Goal: Information Seeking & Learning: Compare options

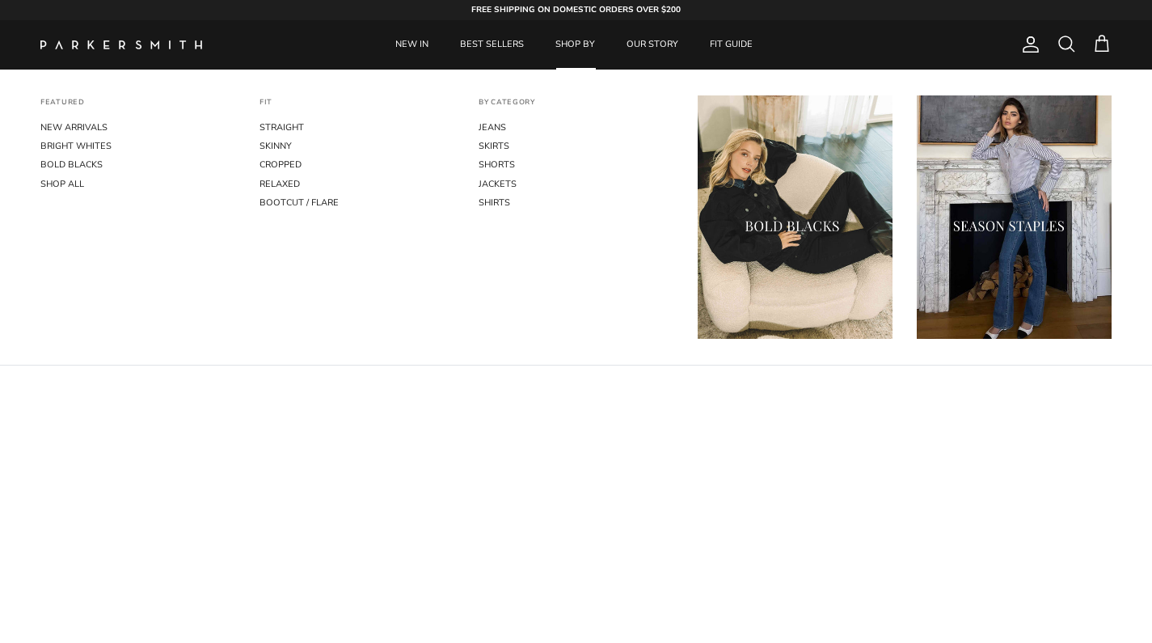
click at [584, 46] on link "SHOP BY" at bounding box center [575, 44] width 69 height 49
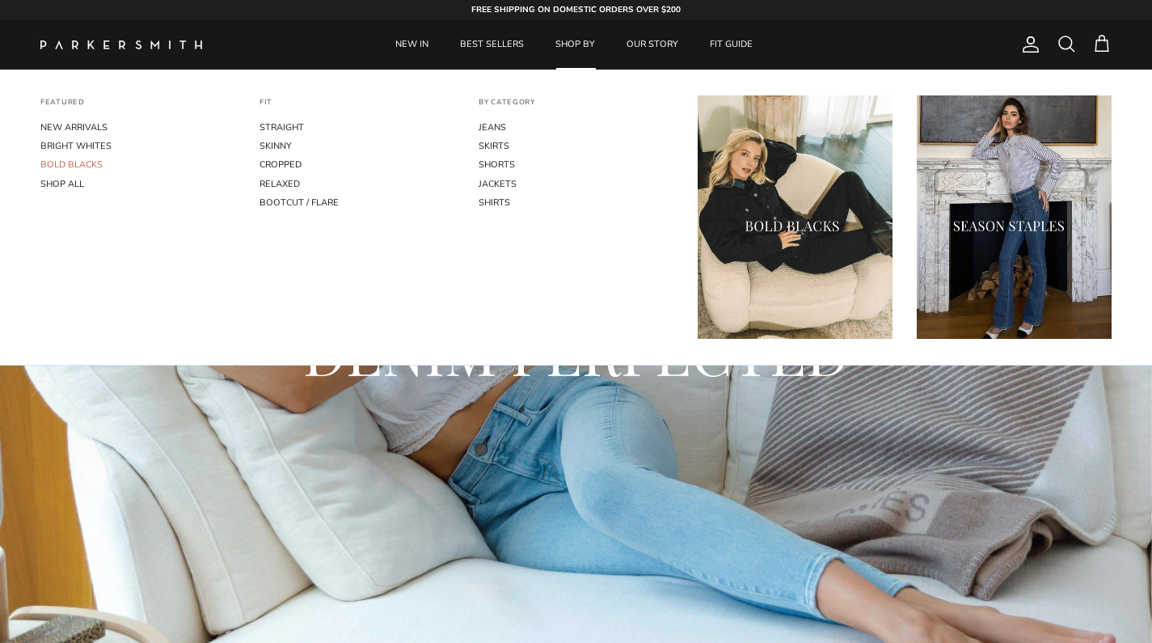
click at [97, 160] on link "BOLD BLACKS" at bounding box center [137, 164] width 195 height 19
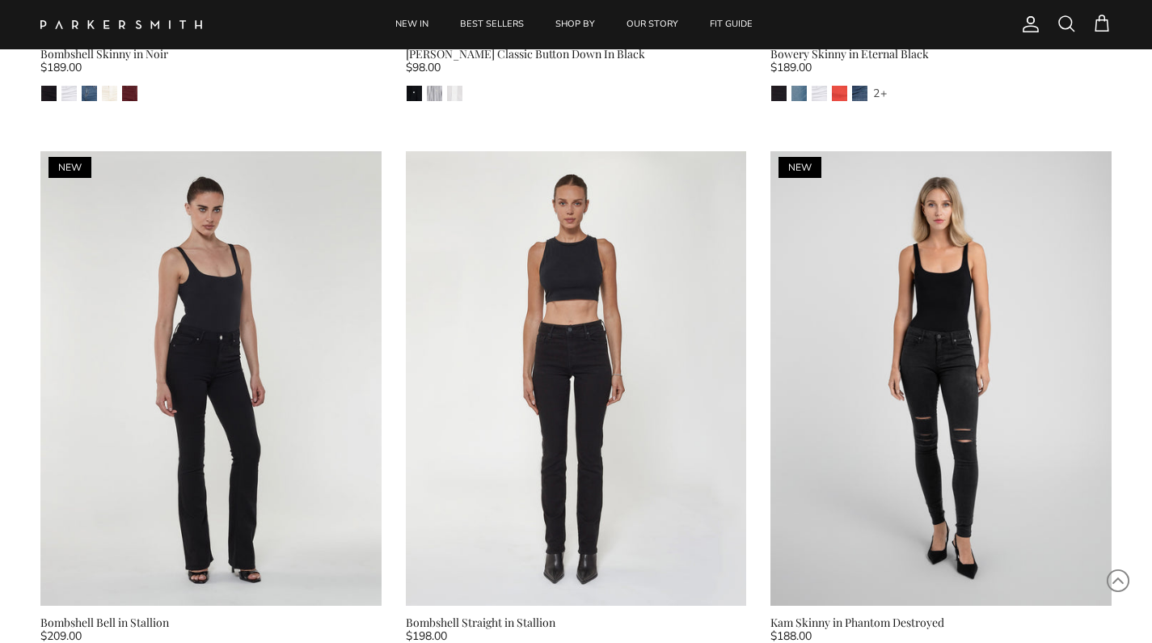
scroll to position [1651, 0]
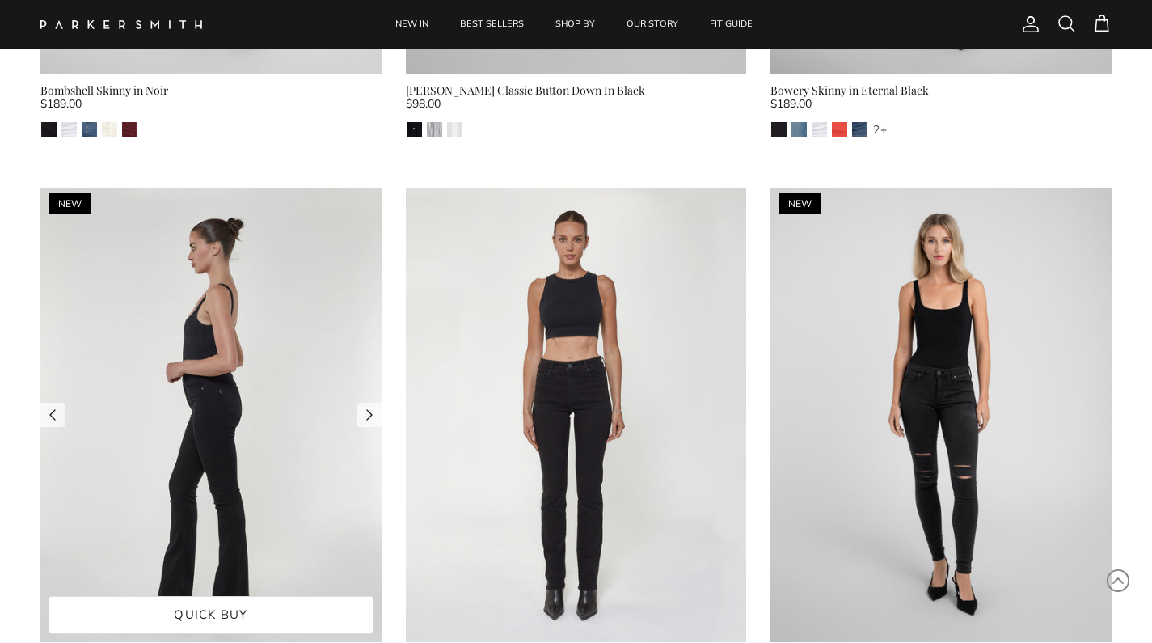
click at [247, 407] on img at bounding box center [210, 414] width 341 height 454
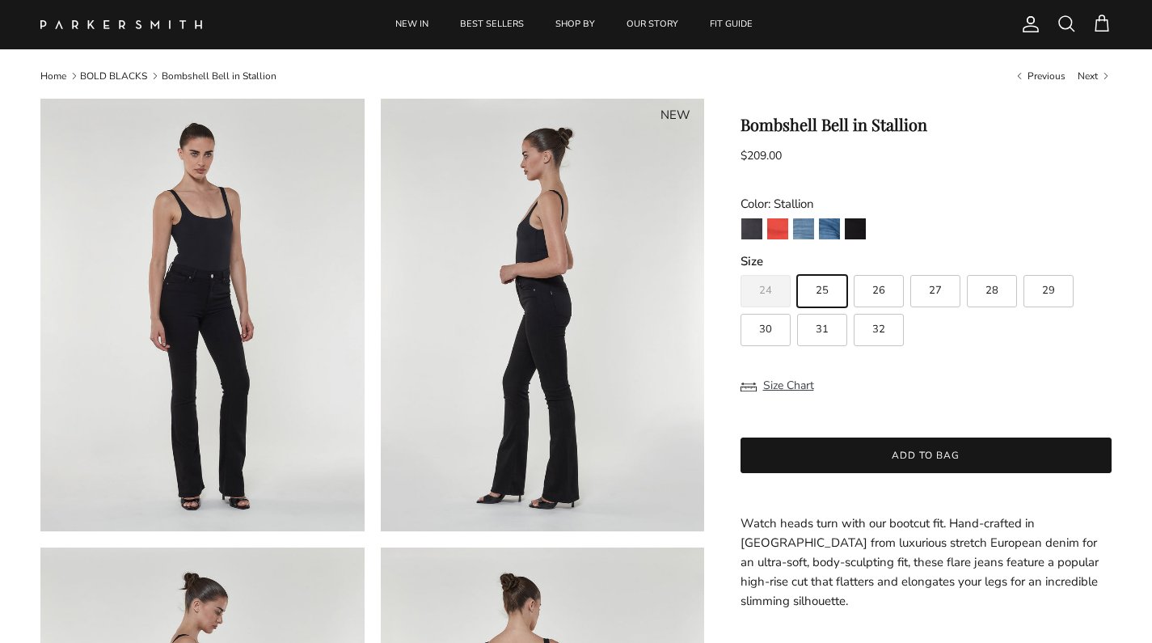
scroll to position [22, 0]
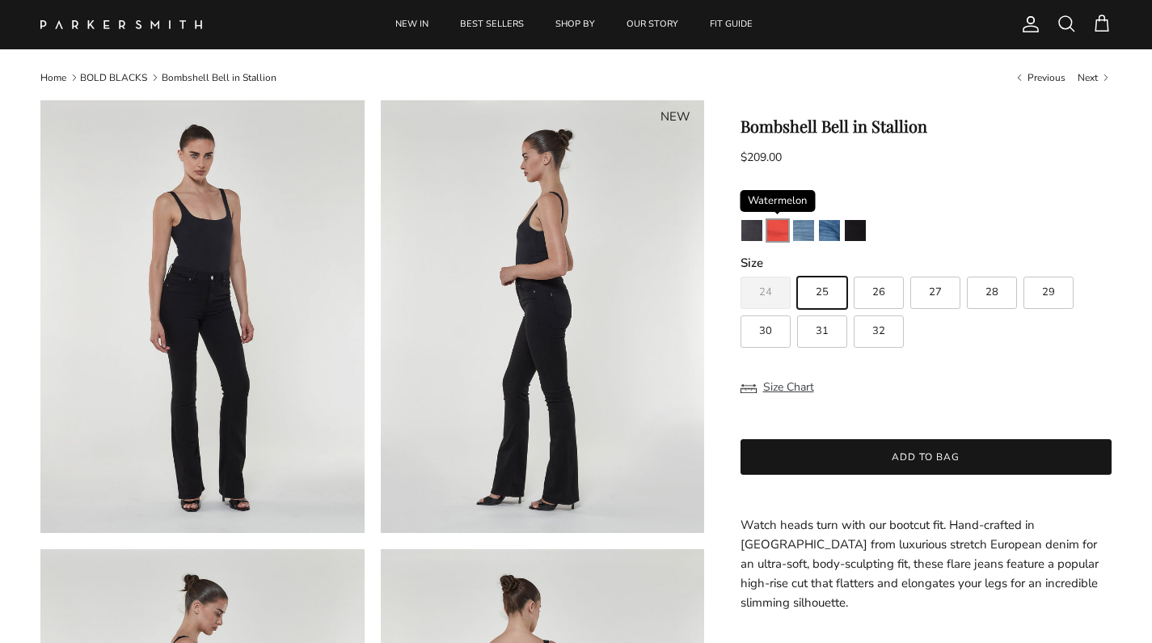
click at [782, 228] on img "Watermelon" at bounding box center [777, 230] width 21 height 21
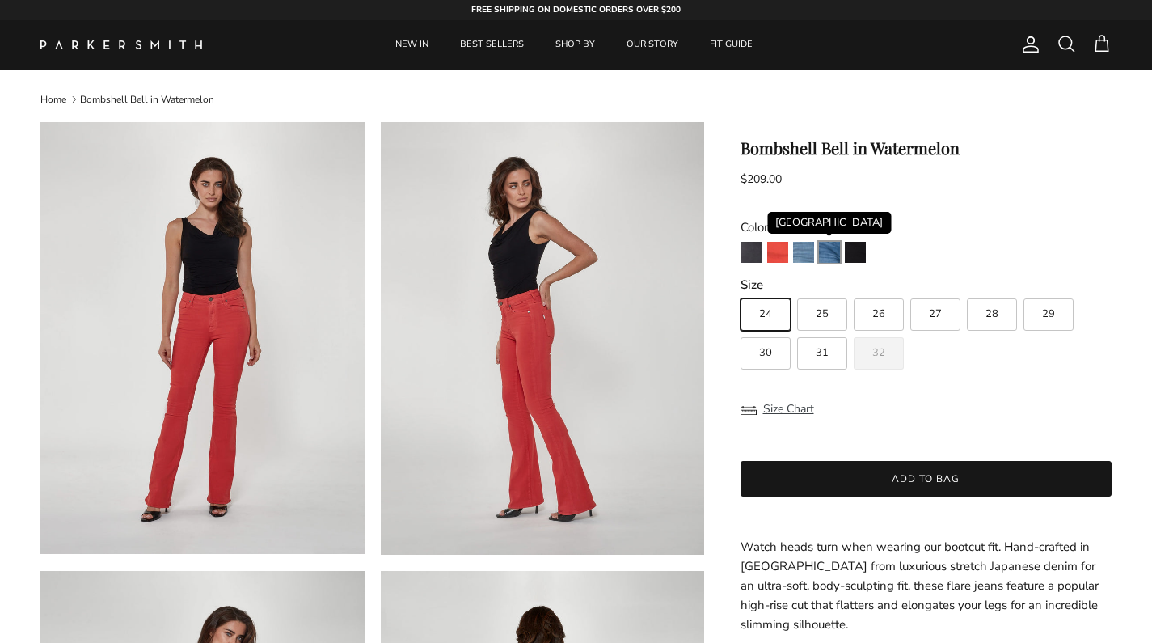
click at [822, 249] on img "Venice" at bounding box center [829, 252] width 21 height 21
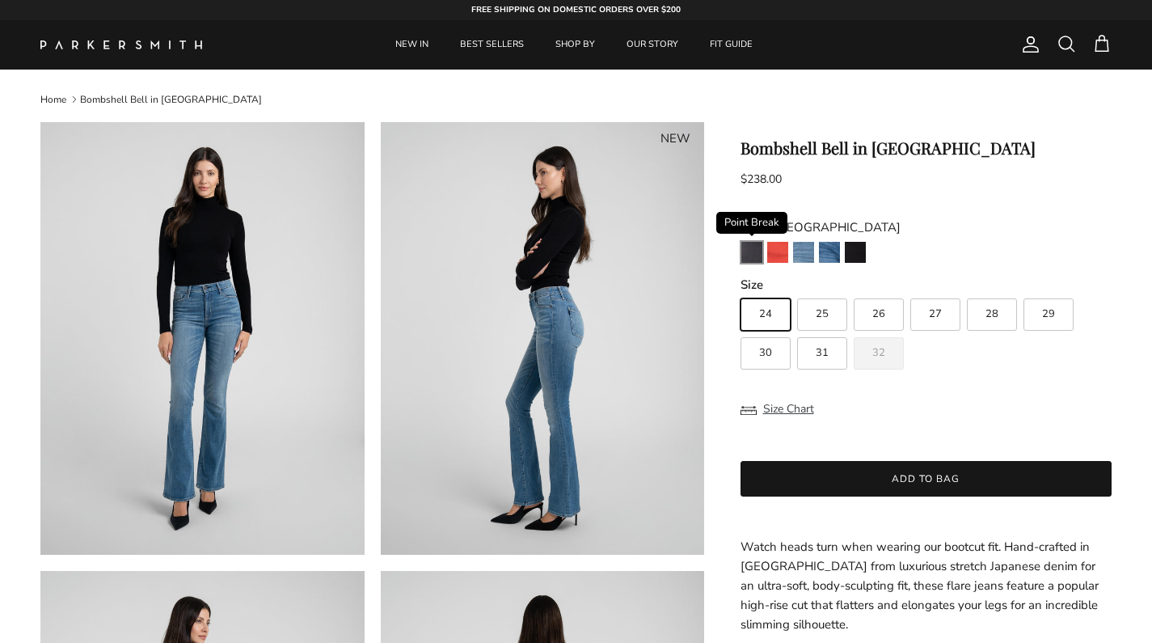
click at [750, 251] on img "Point Break" at bounding box center [751, 252] width 21 height 21
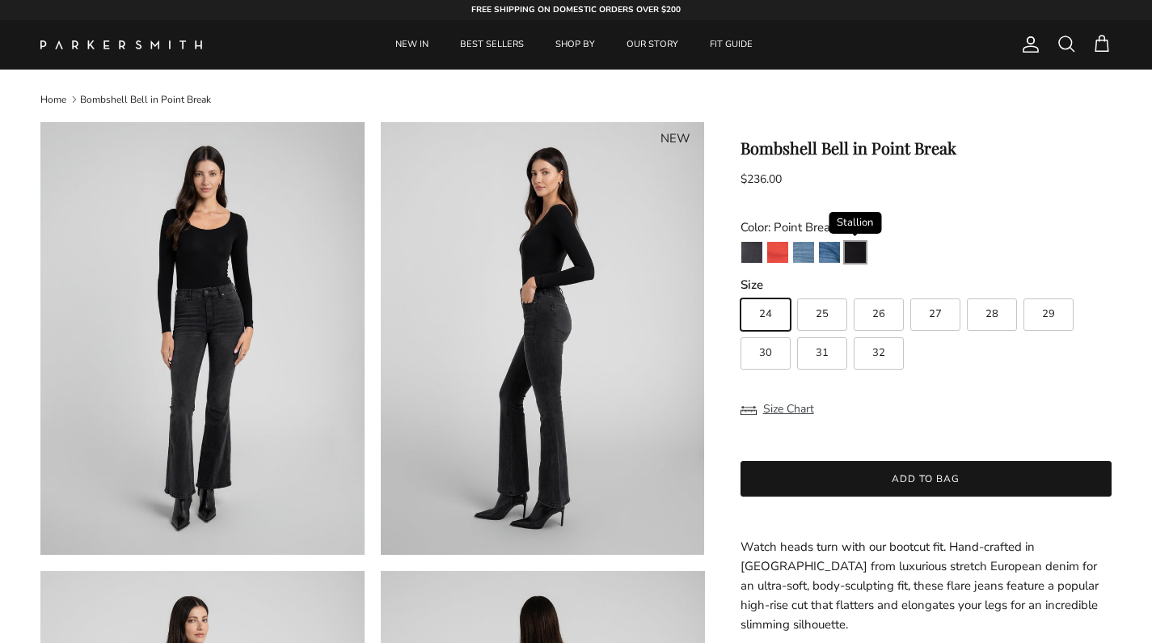
click at [853, 248] on img "Stallion" at bounding box center [855, 252] width 21 height 21
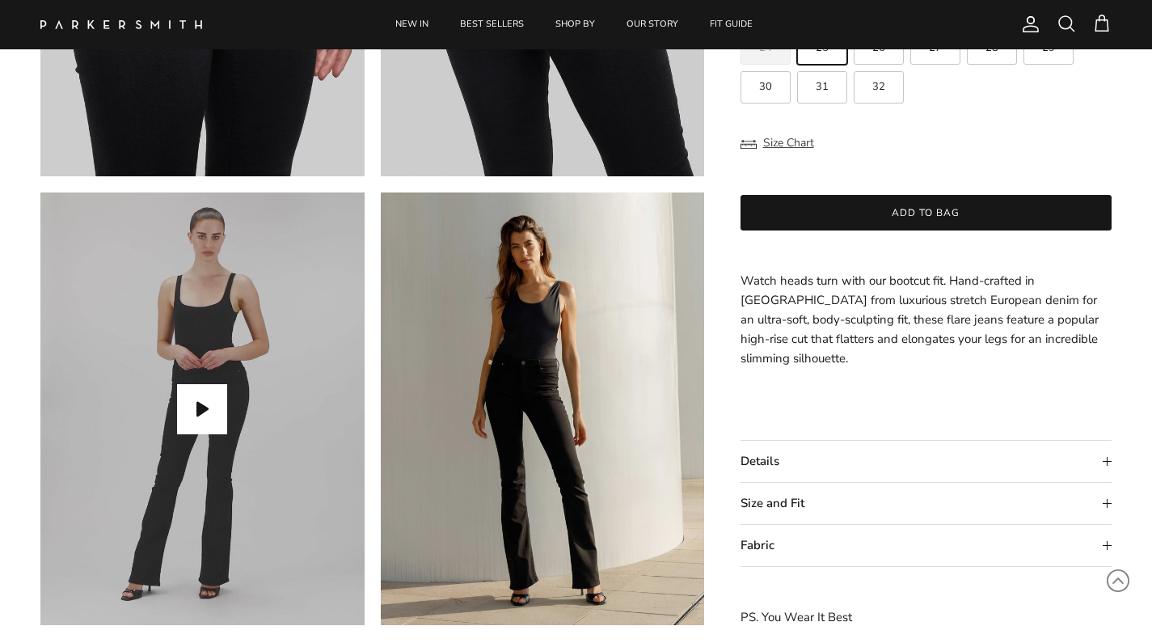
scroll to position [1289, 0]
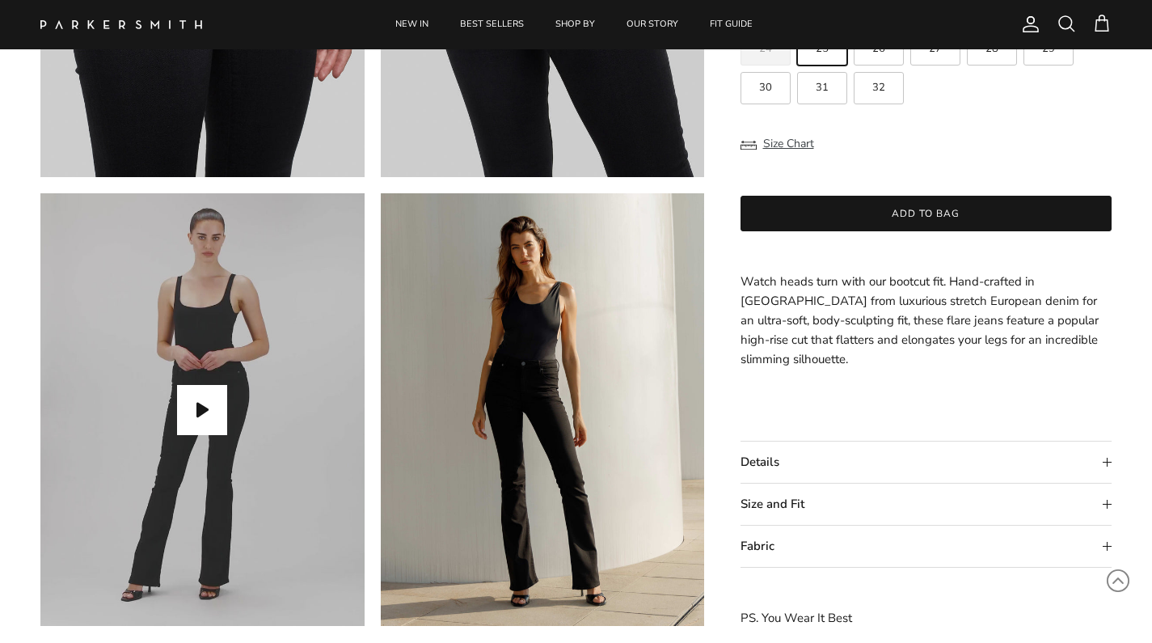
click at [806, 500] on summary "Size and Fit" at bounding box center [926, 503] width 372 height 41
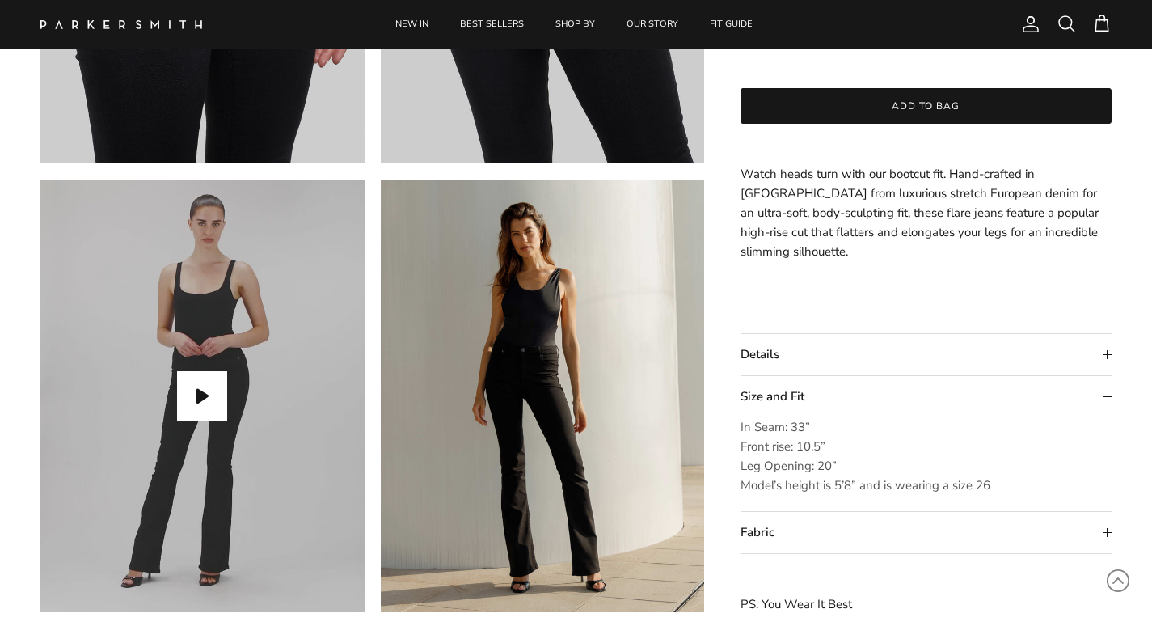
scroll to position [1292, 0]
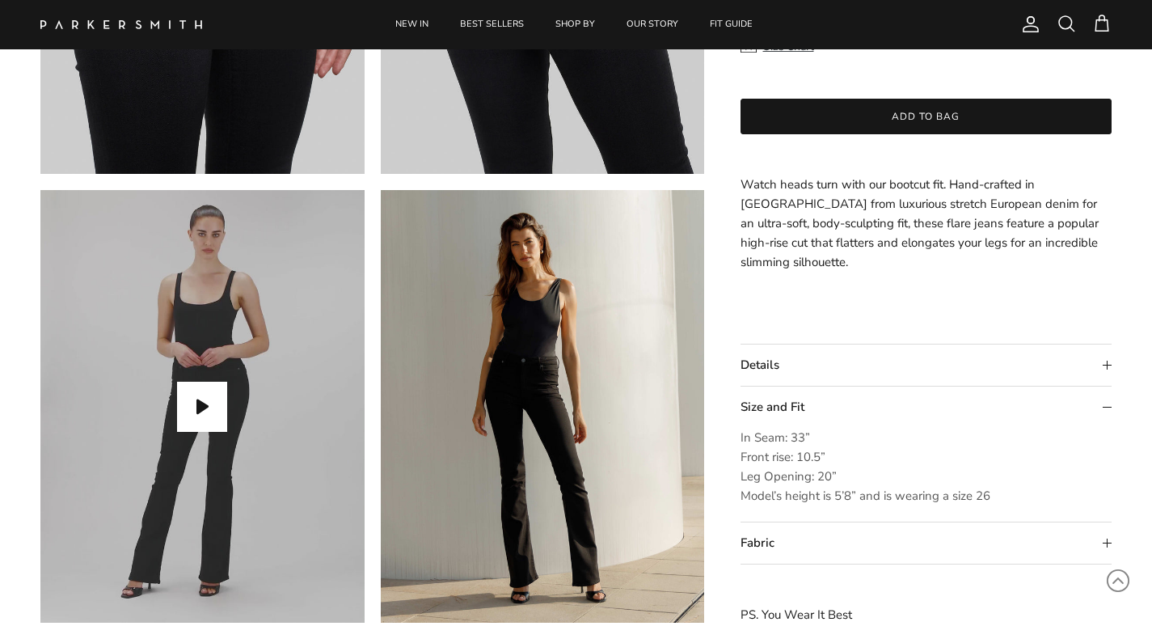
click at [913, 358] on summary "Details" at bounding box center [926, 364] width 372 height 41
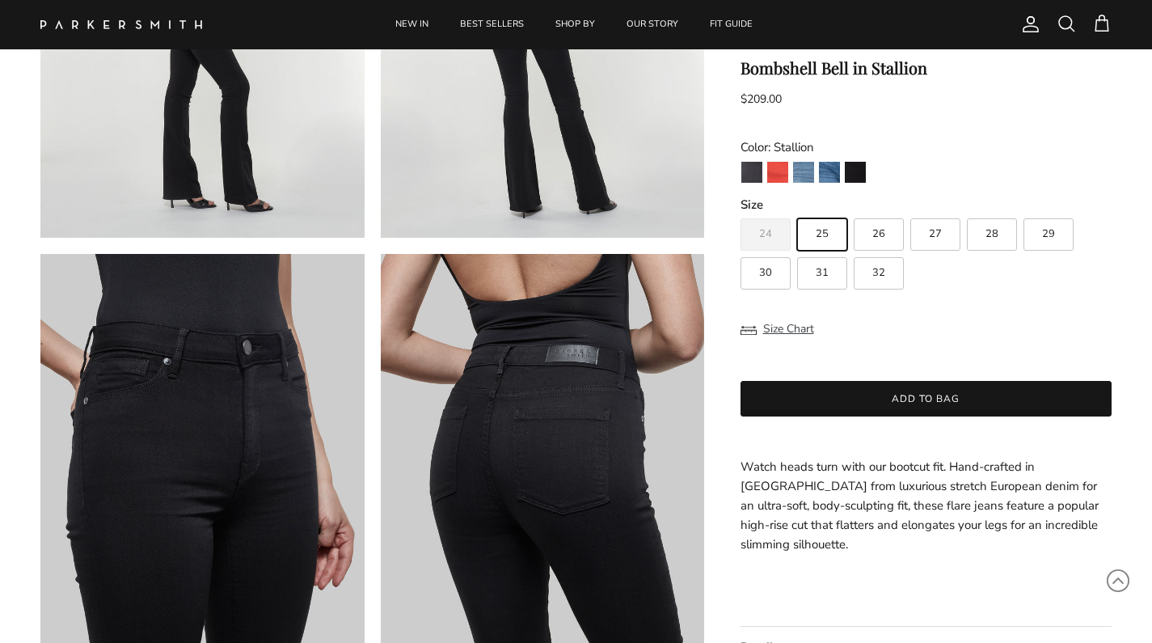
scroll to position [784, 0]
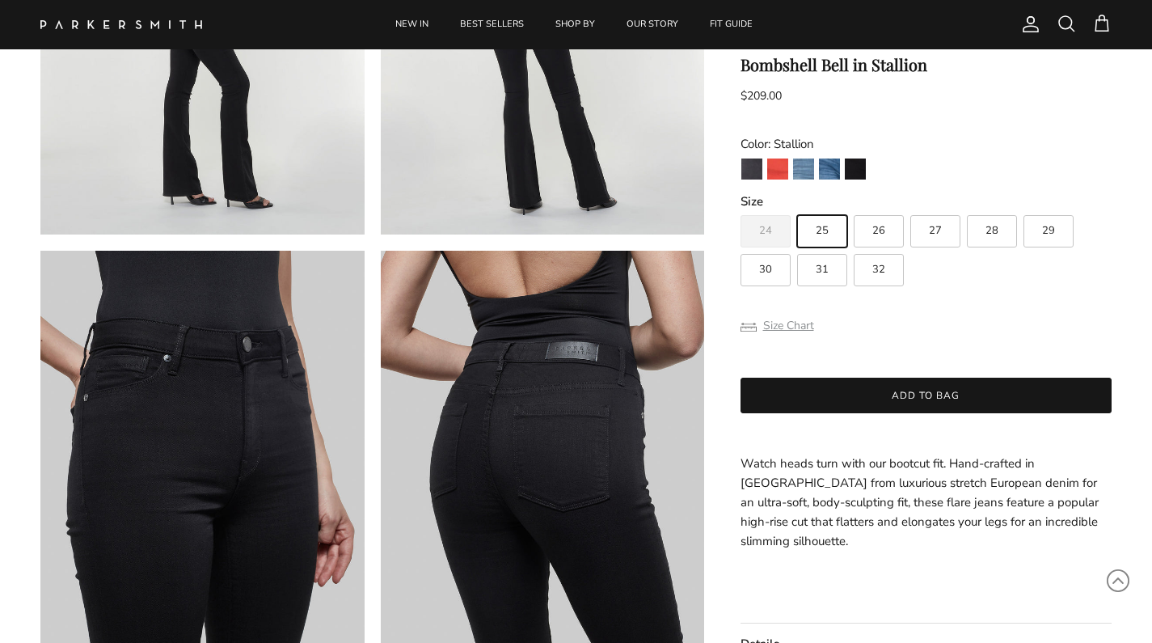
click at [788, 326] on button "Size Chart" at bounding box center [777, 325] width 74 height 31
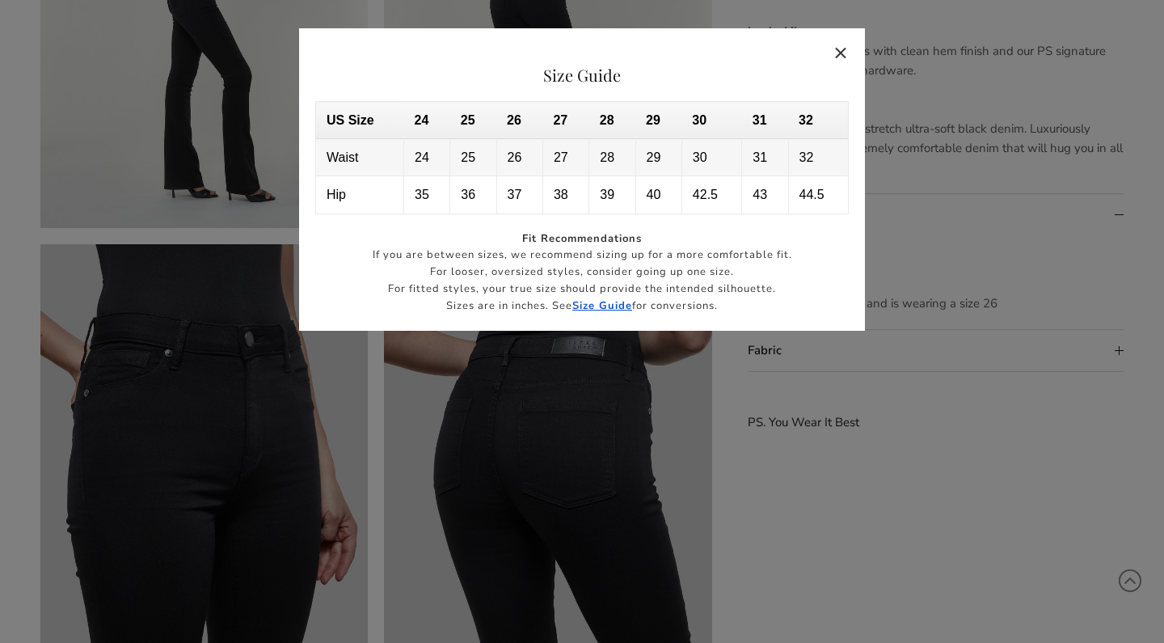
click at [842, 53] on button "Close" at bounding box center [841, 52] width 37 height 37
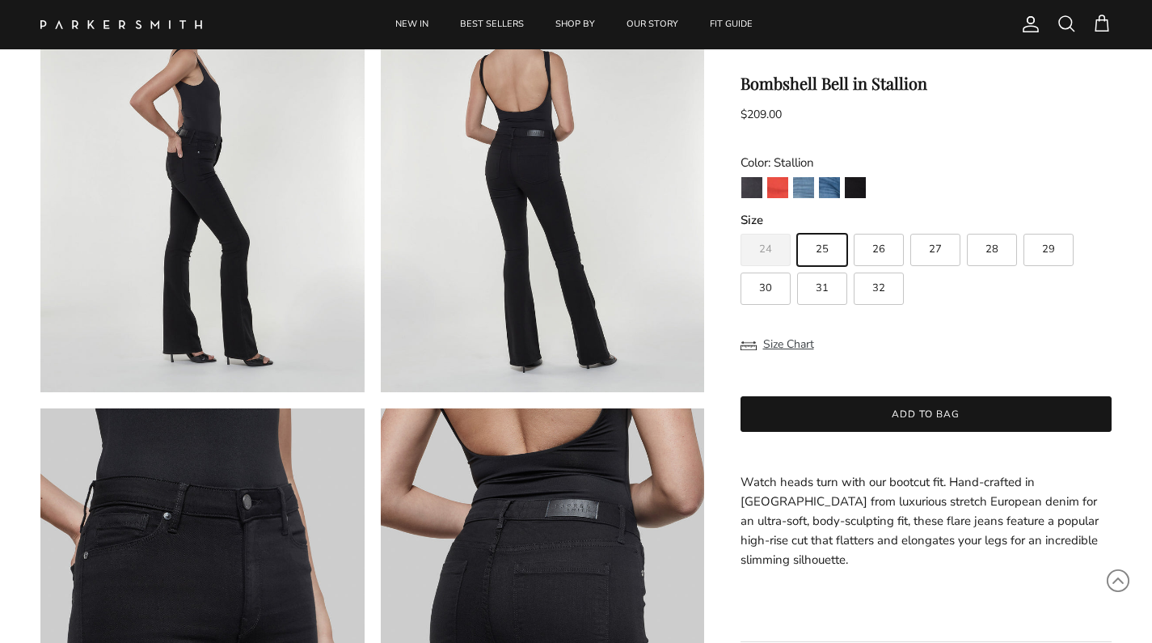
scroll to position [592, 0]
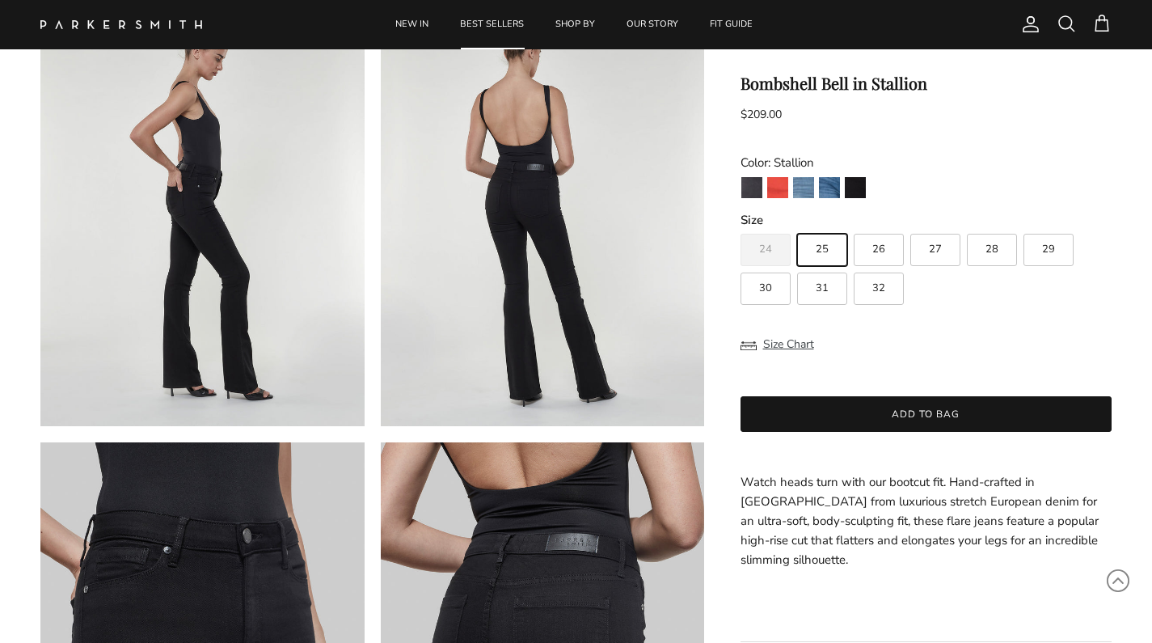
click at [494, 27] on link "BEST SELLERS" at bounding box center [491, 24] width 93 height 49
